Goal: Transaction & Acquisition: Obtain resource

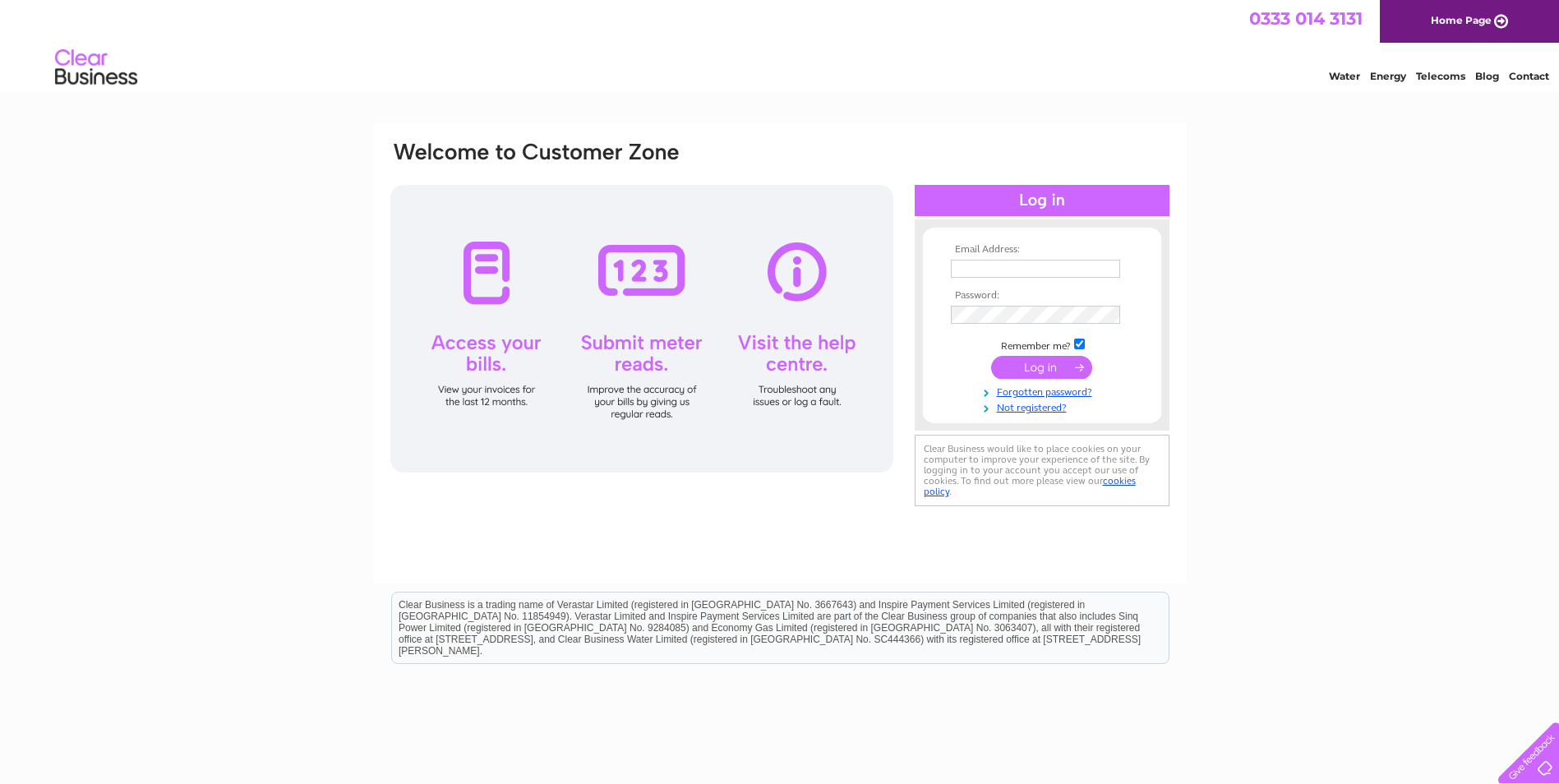
type input "[EMAIL_ADDRESS][DOMAIN_NAME]"
click at [1045, 371] on input "submit" at bounding box center [1041, 367] width 101 height 23
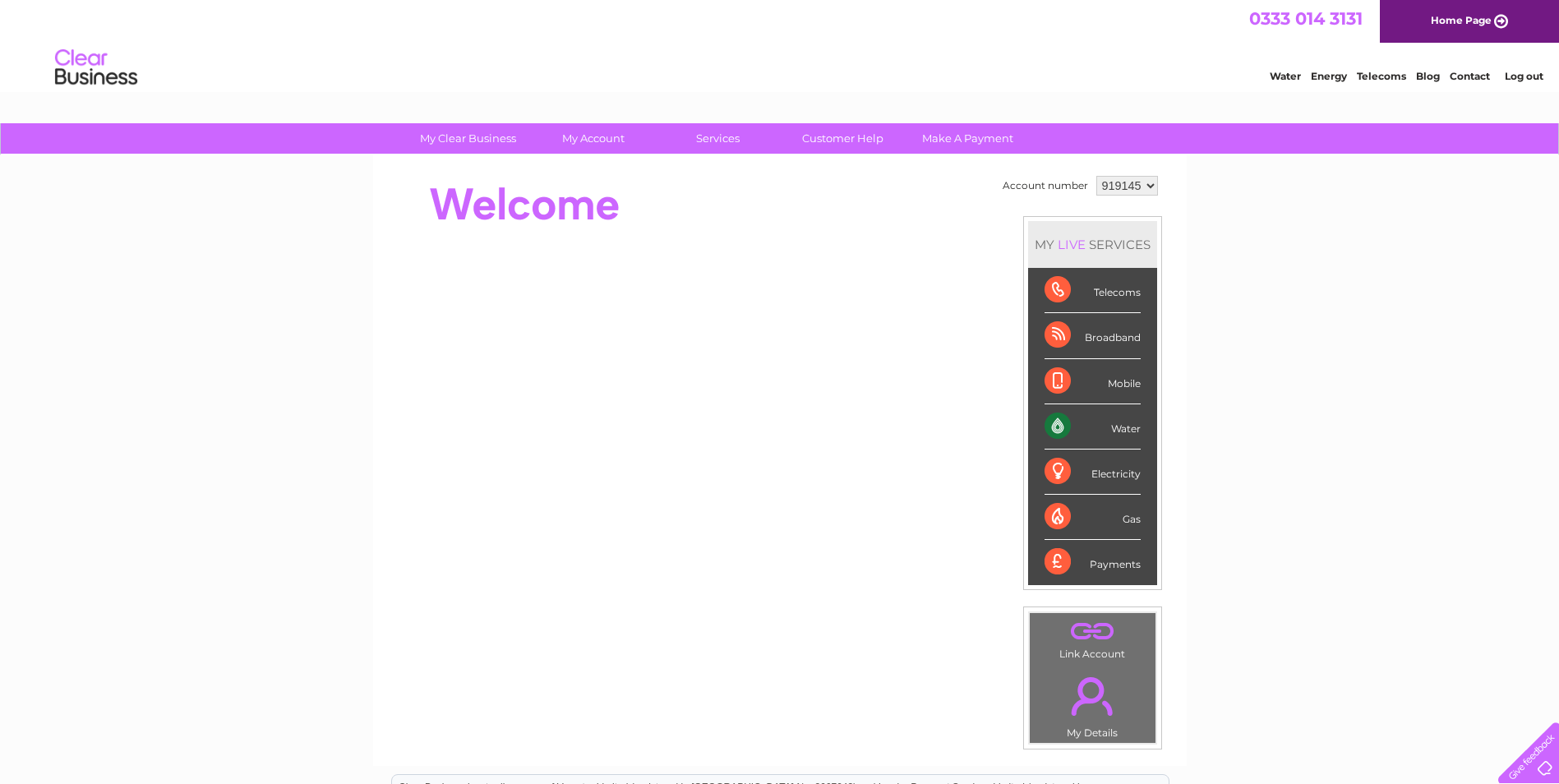
click at [1116, 430] on div "Water" at bounding box center [1092, 426] width 96 height 46
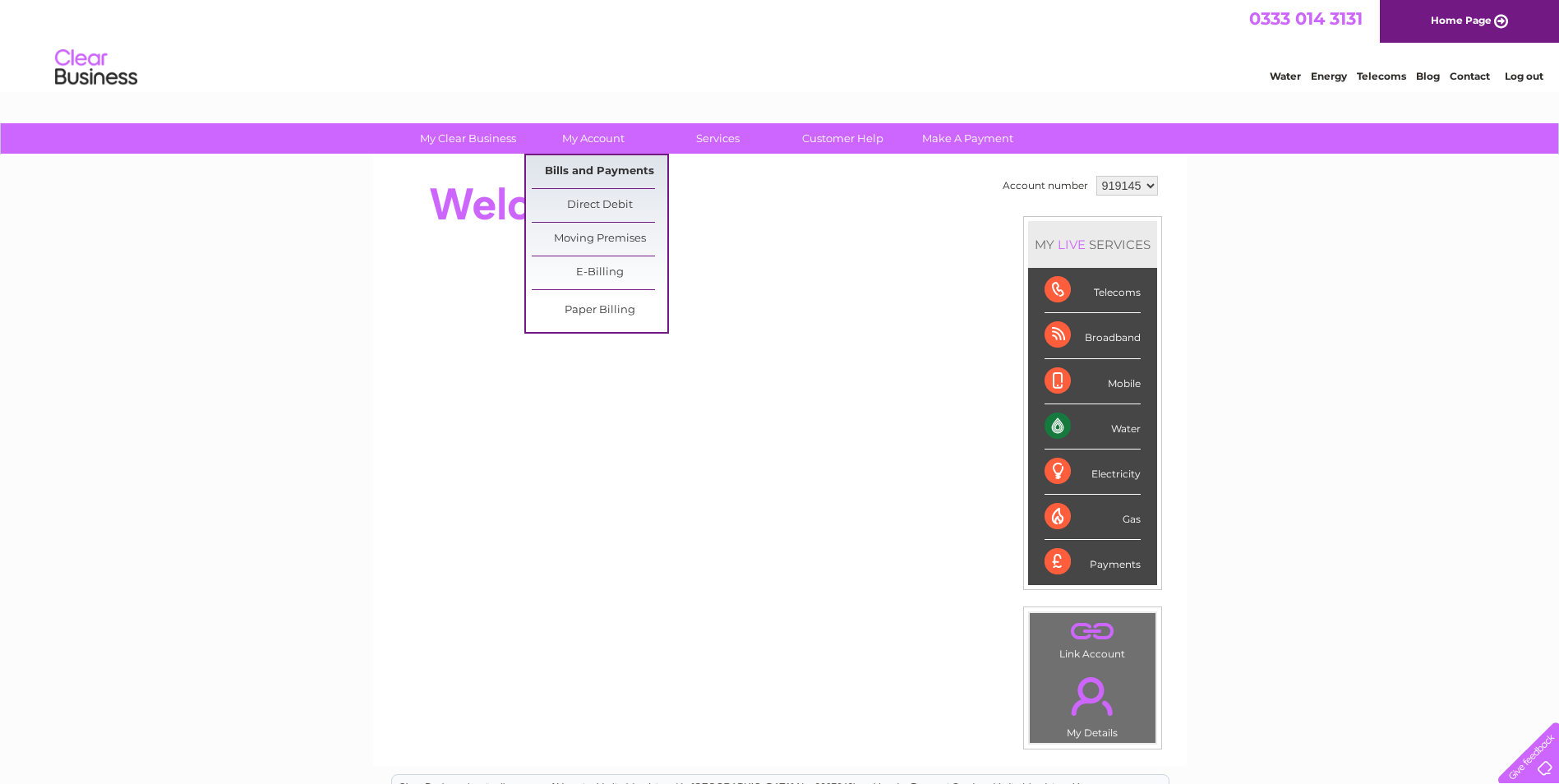
click at [580, 168] on link "Bills and Payments" at bounding box center [599, 172] width 136 height 33
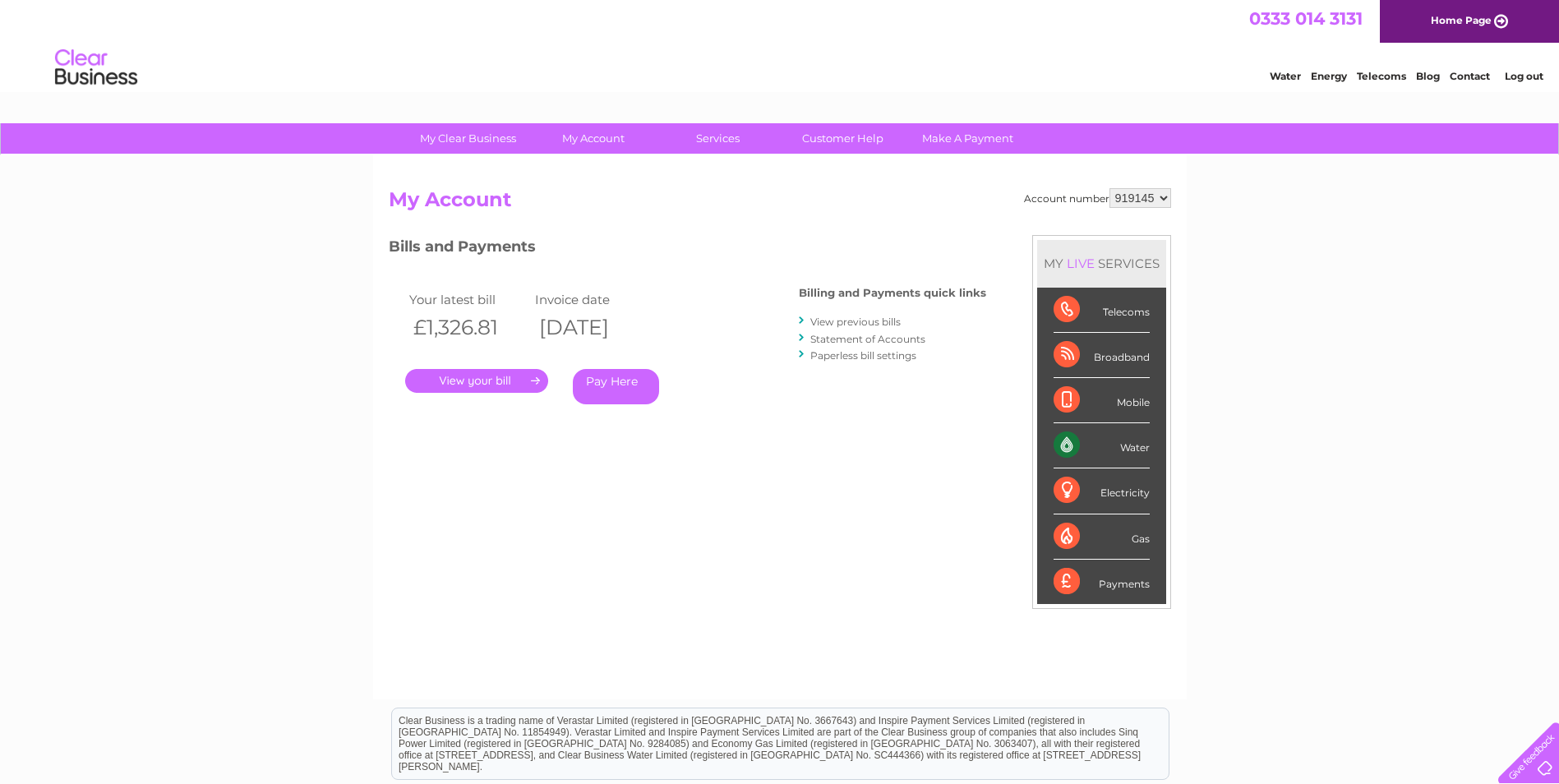
click at [474, 380] on link "." at bounding box center [476, 381] width 143 height 24
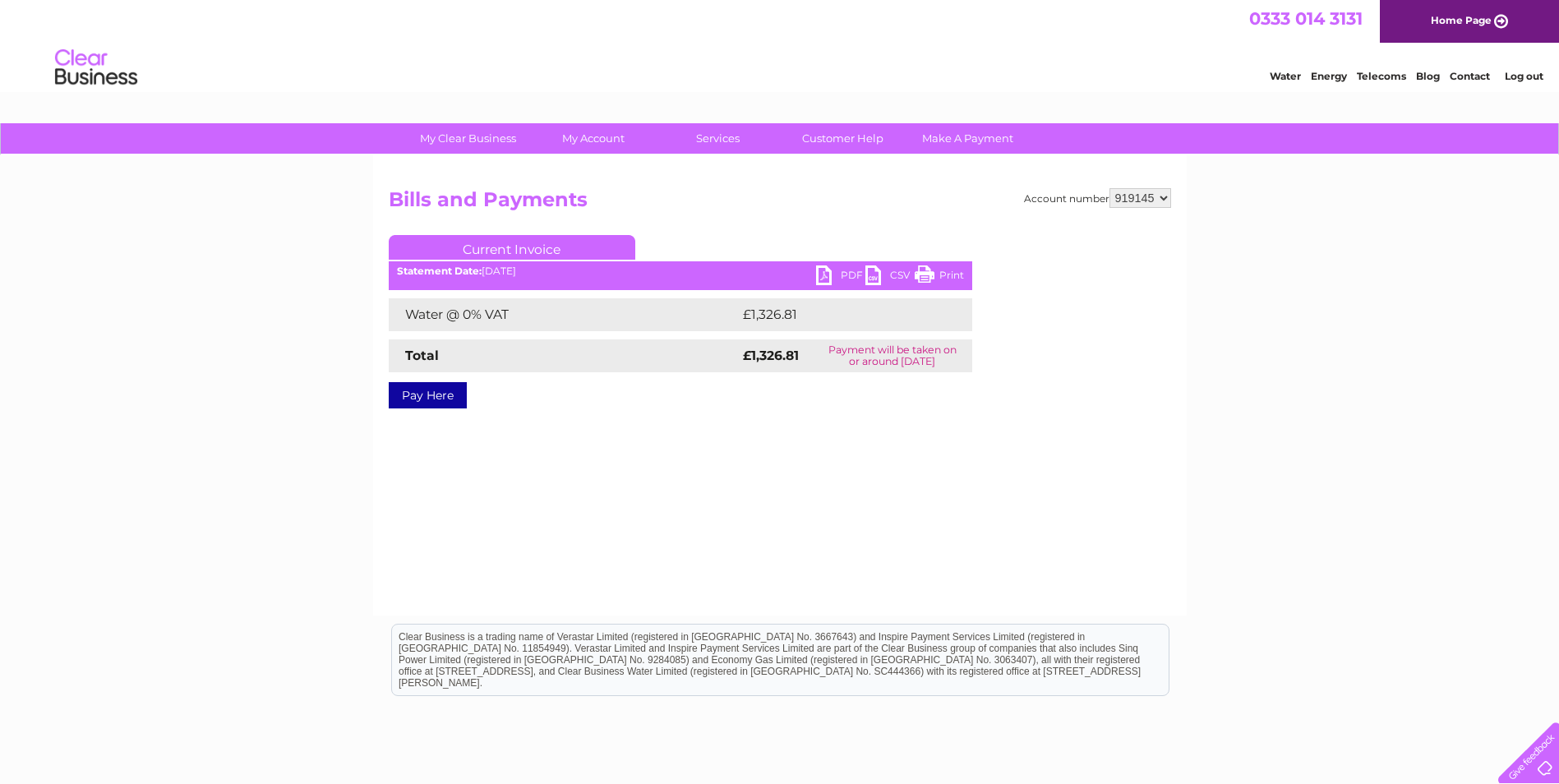
click at [853, 273] on link "PDF" at bounding box center [840, 278] width 49 height 24
click at [821, 275] on link "PDF" at bounding box center [840, 278] width 49 height 24
